Goal: Navigation & Orientation: Find specific page/section

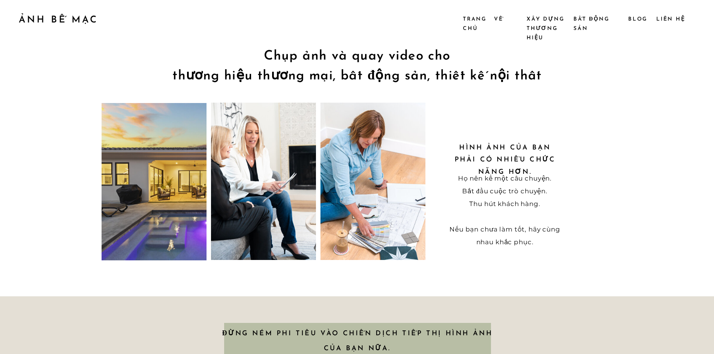
click at [497, 15] on nav "Về" at bounding box center [505, 19] width 23 height 8
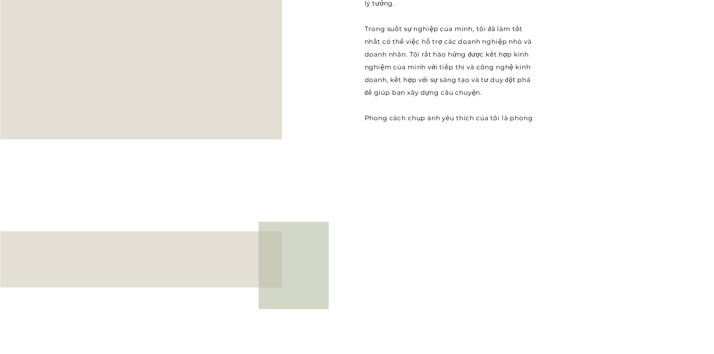
scroll to position [225, 0]
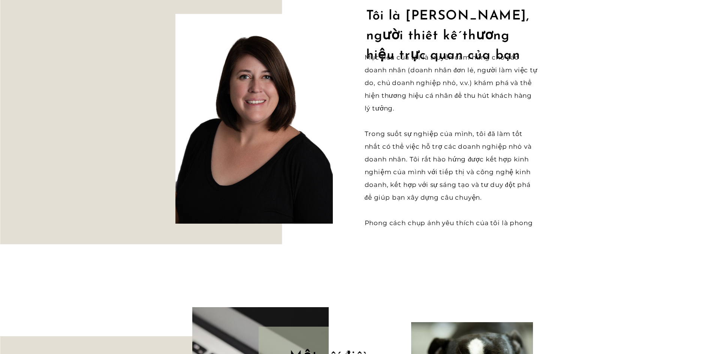
scroll to position [0, 0]
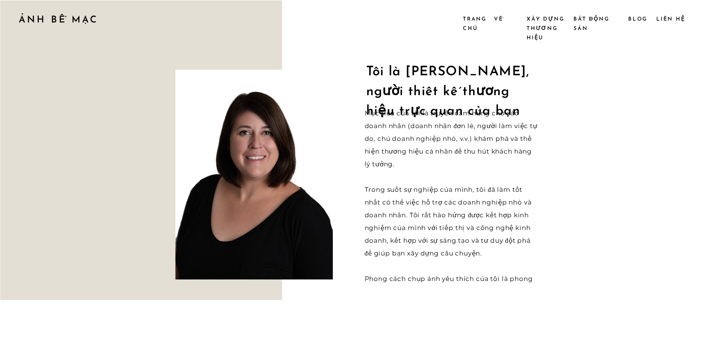
click at [586, 26] on font "Bất động sản" at bounding box center [592, 23] width 36 height 15
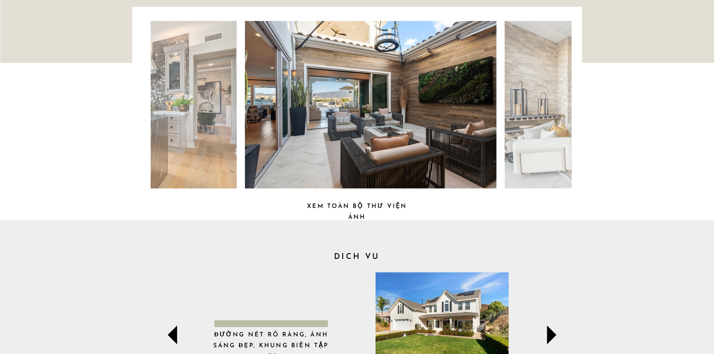
scroll to position [187, 0]
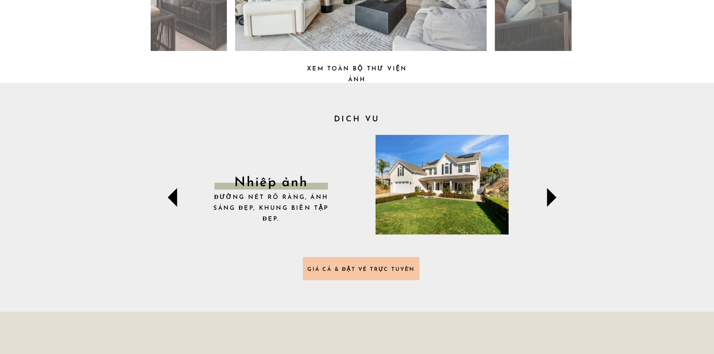
click at [546, 204] on icon at bounding box center [551, 197] width 37 height 37
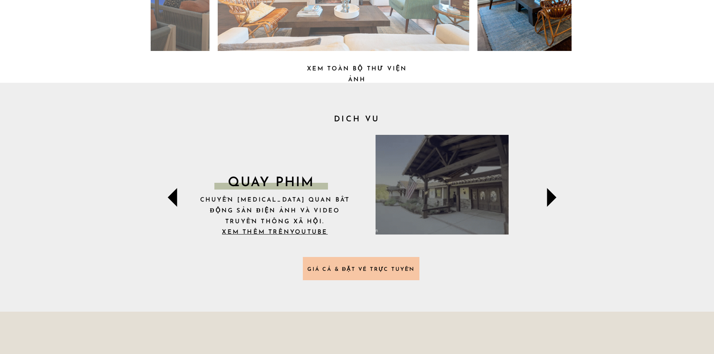
click at [559, 193] on icon at bounding box center [551, 197] width 37 height 37
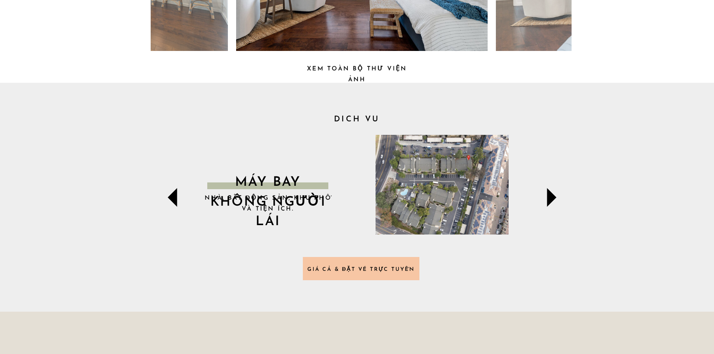
click at [559, 193] on icon at bounding box center [551, 197] width 37 height 37
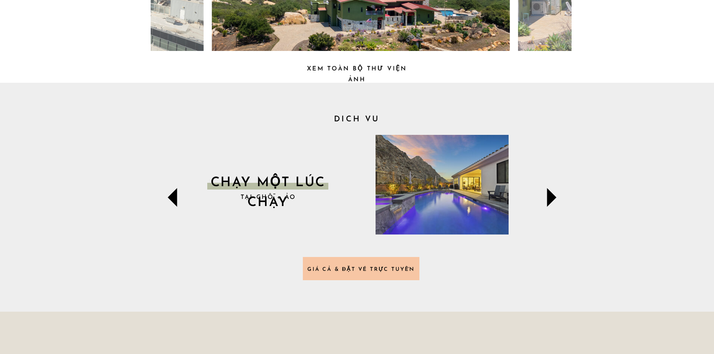
click at [175, 194] on icon at bounding box center [172, 197] width 9 height 19
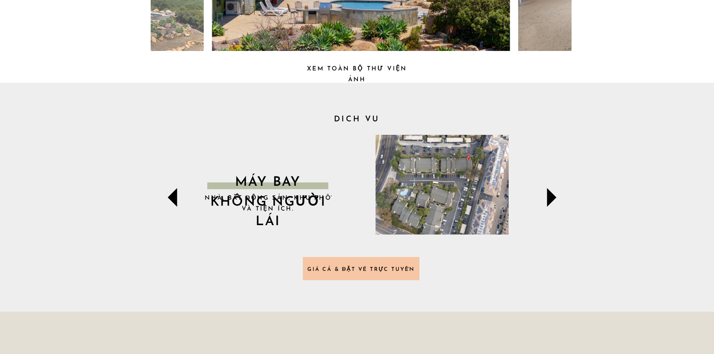
click at [546, 198] on icon at bounding box center [551, 197] width 37 height 37
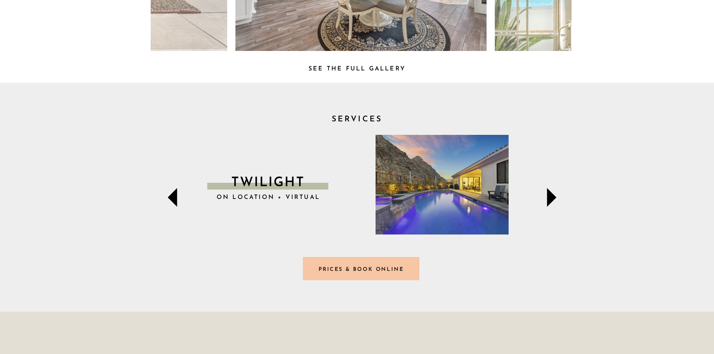
click at [563, 201] on icon at bounding box center [551, 197] width 37 height 37
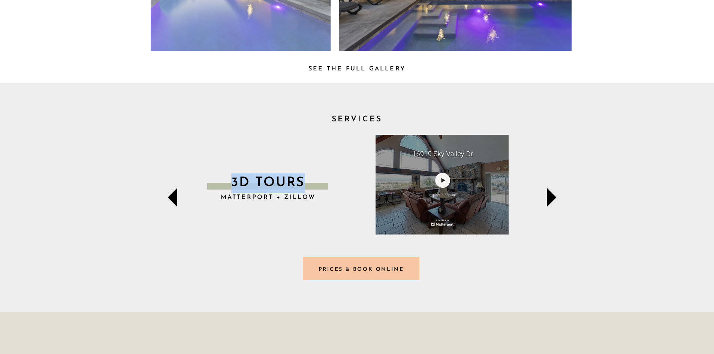
drag, startPoint x: 304, startPoint y: 179, endPoint x: 220, endPoint y: 181, distance: 83.6
click at [220, 181] on p "3D TOURS" at bounding box center [268, 183] width 119 height 19
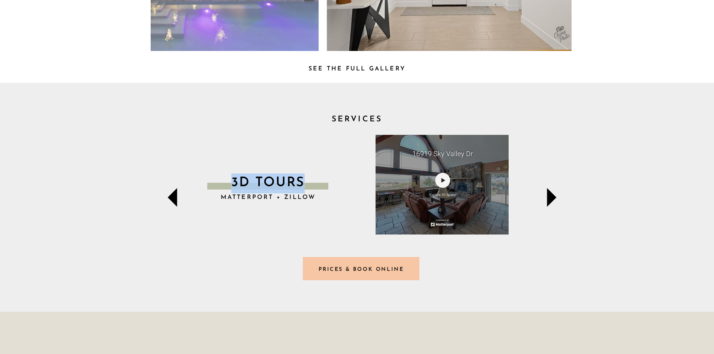
copy p "3D TOURS"
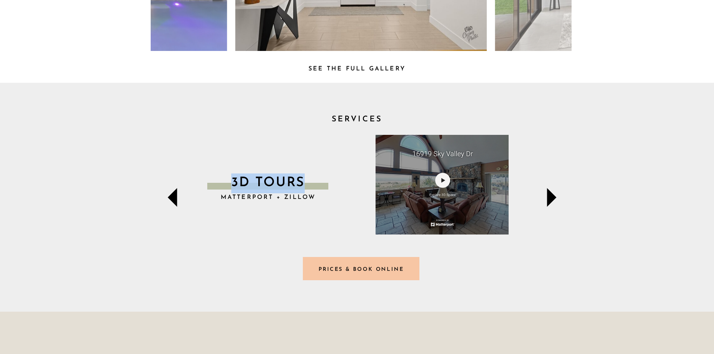
click at [555, 194] on icon at bounding box center [551, 197] width 37 height 37
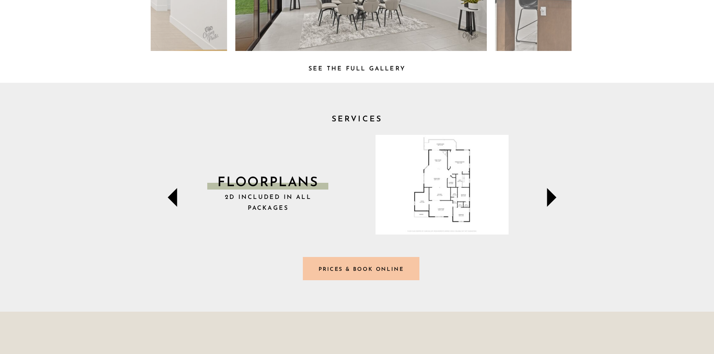
click at [553, 196] on icon at bounding box center [551, 197] width 9 height 19
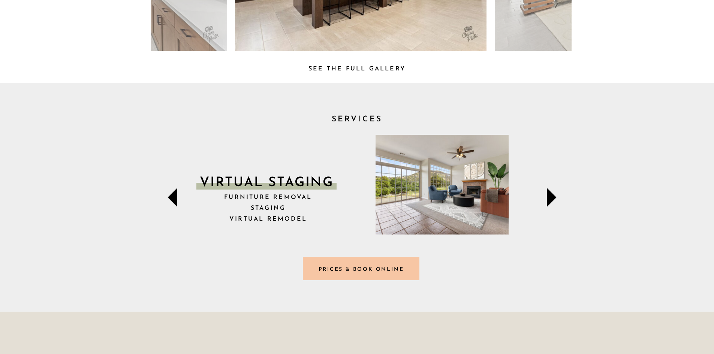
click at [553, 196] on icon at bounding box center [551, 197] width 9 height 19
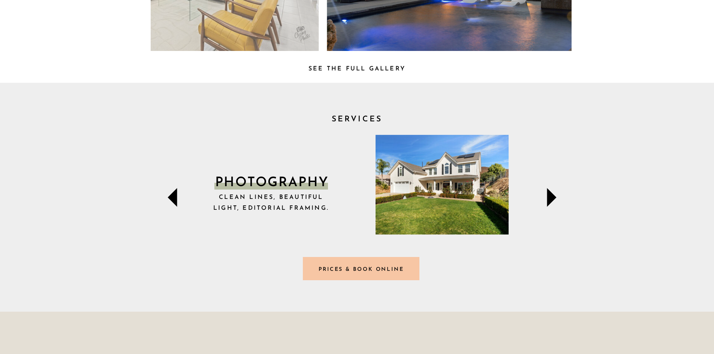
click at [553, 196] on icon at bounding box center [551, 197] width 9 height 19
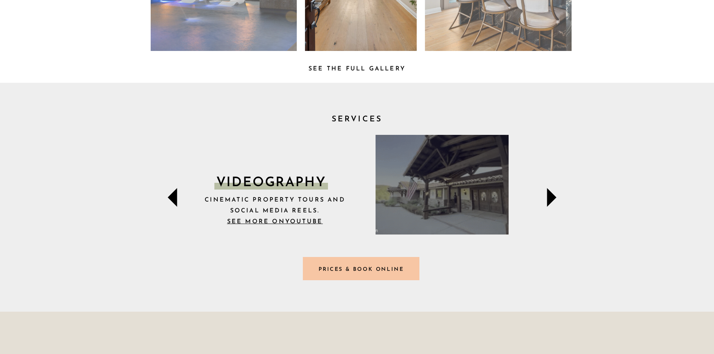
click at [548, 192] on icon at bounding box center [551, 197] width 9 height 19
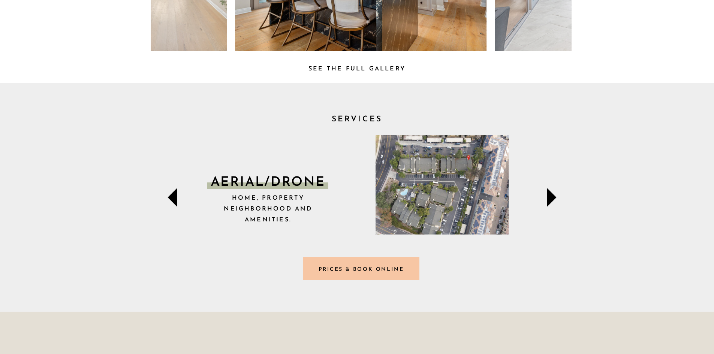
click at [383, 274] on div at bounding box center [361, 268] width 117 height 23
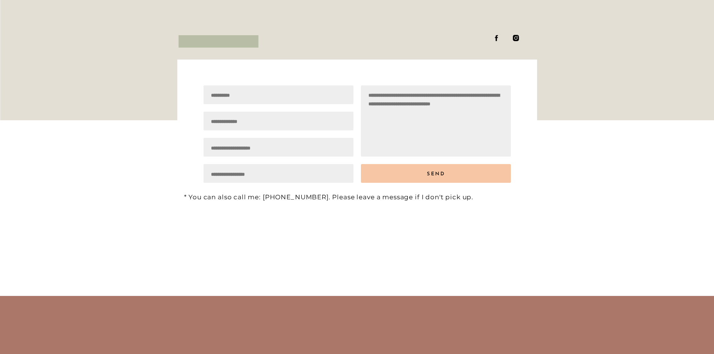
scroll to position [3568, 0]
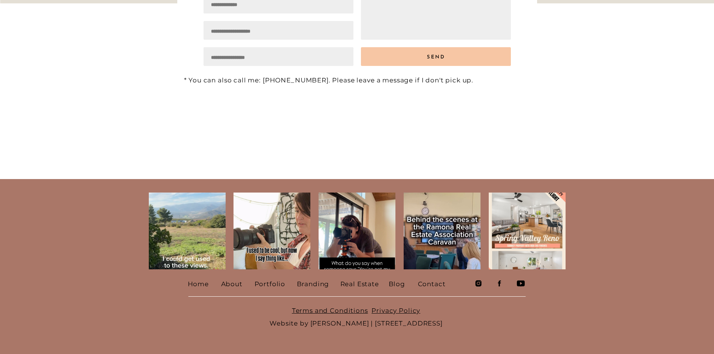
drag, startPoint x: 463, startPoint y: 321, endPoint x: 345, endPoint y: 325, distance: 118.2
click at [345, 325] on p "Terms and Conditions Privacy Policy Website by Meg Bogart | PO Box 3407, Ramona…" at bounding box center [356, 316] width 337 height 24
copy p "PO Box 3407, Ramona, CA 92065"
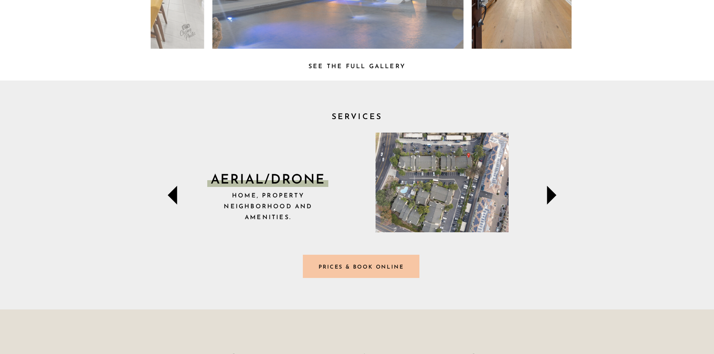
scroll to position [0, 0]
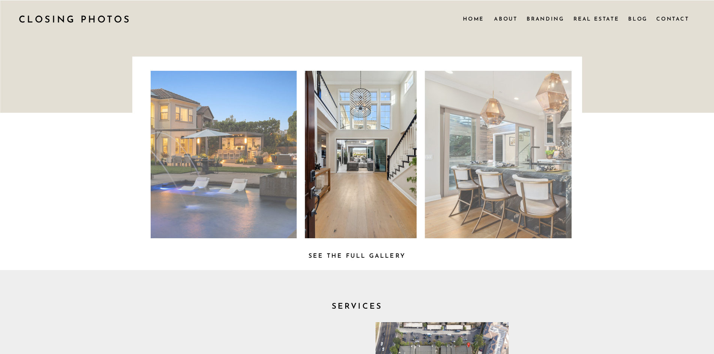
click at [477, 22] on nav "Home" at bounding box center [473, 19] width 21 height 8
